Goal: Task Accomplishment & Management: Manage account settings

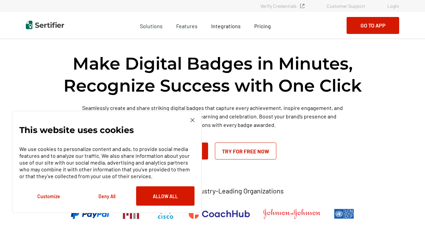
click at [192, 119] on img at bounding box center [192, 120] width 4 height 4
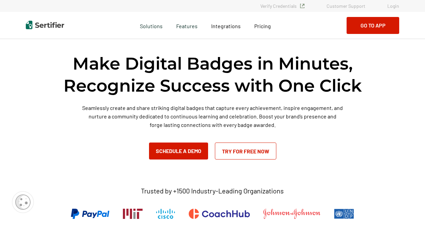
click at [392, 8] on link "Login" at bounding box center [393, 6] width 12 height 6
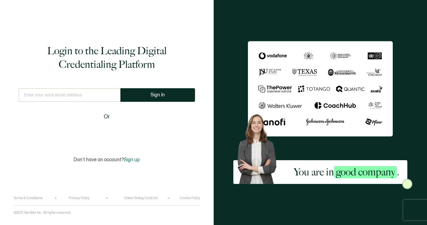
click at [34, 97] on input "text" at bounding box center [70, 95] width 102 height 14
click at [23, 94] on input "text" at bounding box center [70, 95] width 102 height 14
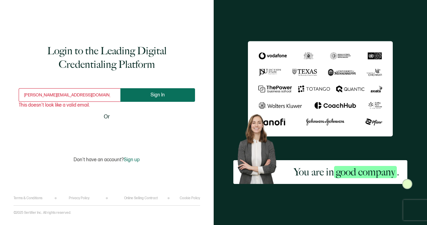
click at [157, 99] on button "Sign In" at bounding box center [157, 95] width 75 height 14
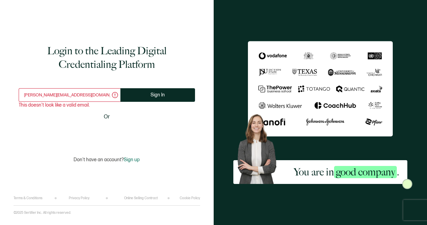
drag, startPoint x: 67, startPoint y: 96, endPoint x: 11, endPoint y: 96, distance: 56.0
click at [11, 96] on div "Login to the Leading Digital Credentialing Platform Michelle@HL7.org This doesn…" at bounding box center [107, 112] width 214 height 225
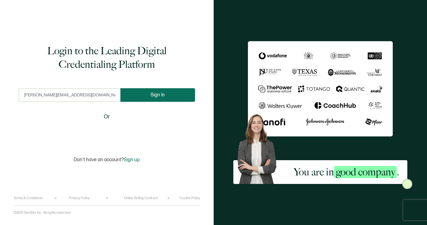
type input "michelle@hl7.org"
click at [152, 94] on span "Sign In" at bounding box center [158, 94] width 14 height 5
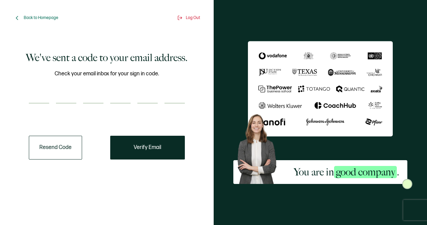
click at [39, 98] on input "number" at bounding box center [39, 97] width 20 height 14
type input "3"
type input "1"
type input "3"
type input "7"
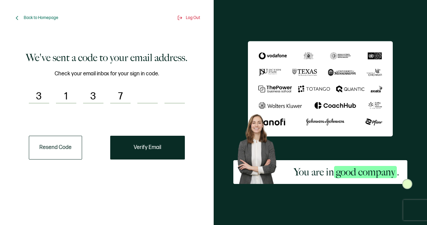
type input "7"
type input "1"
